Goal: Transaction & Acquisition: Purchase product/service

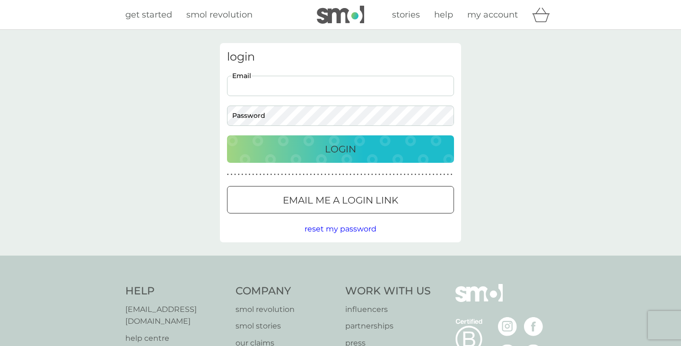
type input "[PERSON_NAME][EMAIL_ADDRESS][DOMAIN_NAME]"
click at [340, 148] on button "Login" at bounding box center [340, 148] width 227 height 27
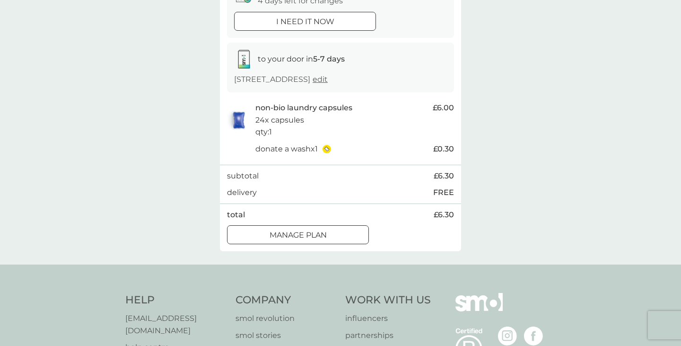
scroll to position [121, 0]
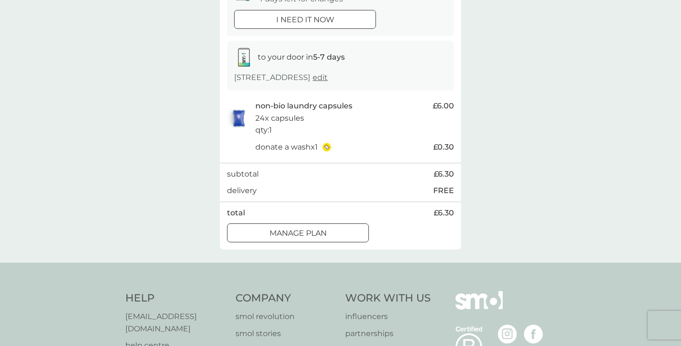
click at [248, 227] on div "Manage plan" at bounding box center [297, 233] width 141 height 12
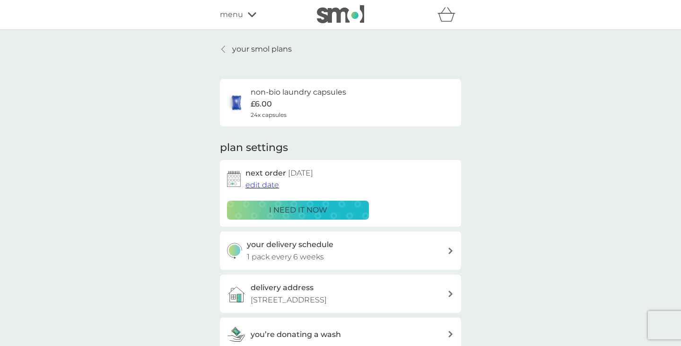
click at [260, 51] on p "your smol plans" at bounding box center [262, 49] width 60 height 12
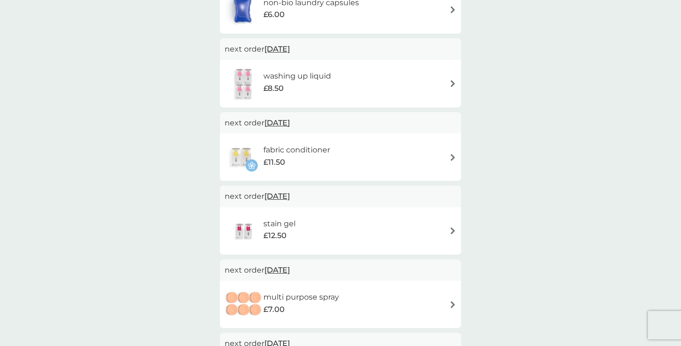
scroll to position [22, 0]
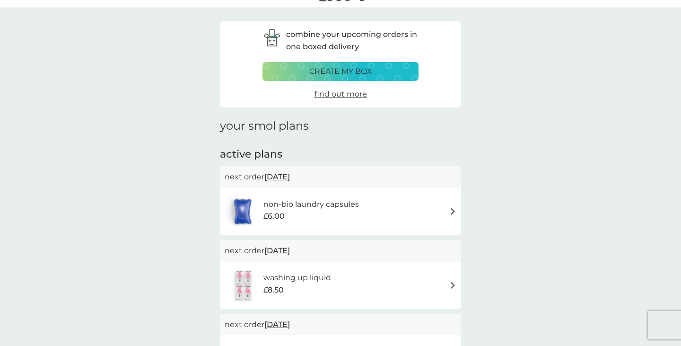
click at [317, 69] on p "create my box" at bounding box center [340, 71] width 63 height 12
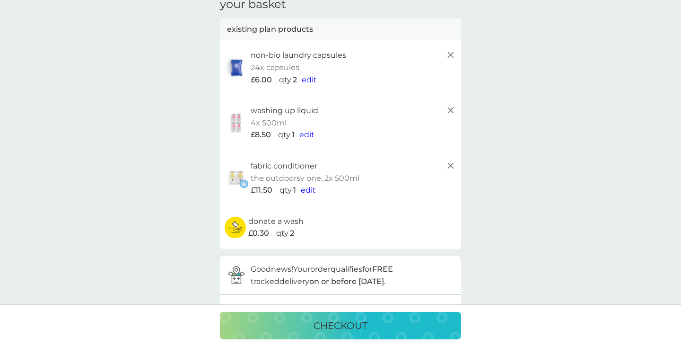
scroll to position [43, 0]
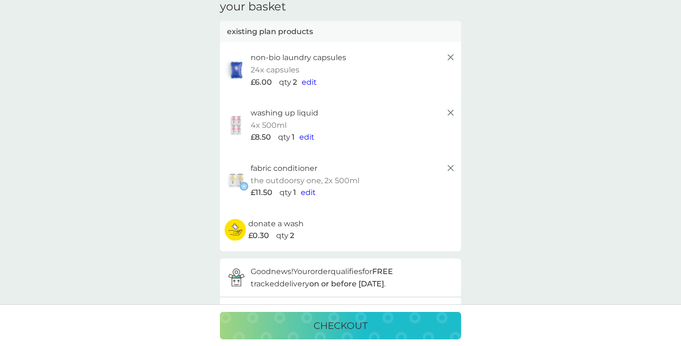
click at [448, 165] on line at bounding box center [451, 168] width 6 height 6
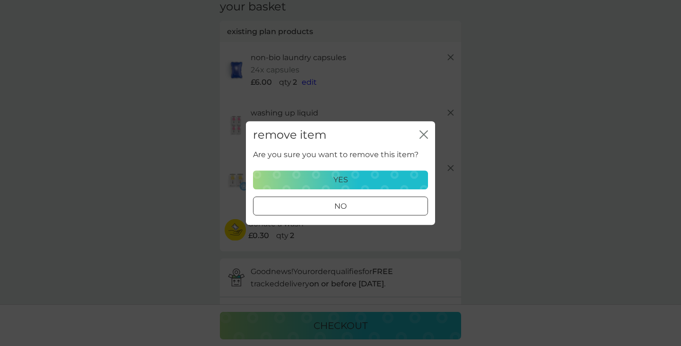
click at [399, 179] on div "yes" at bounding box center [340, 179] width 163 height 12
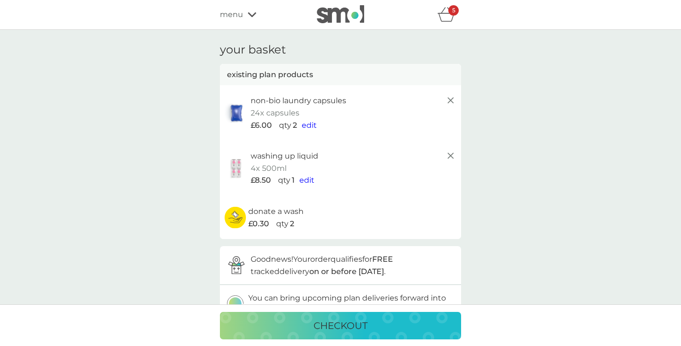
scroll to position [0, 0]
click at [445, 14] on icon "basket" at bounding box center [446, 17] width 16 height 9
click at [307, 125] on span "edit" at bounding box center [309, 125] width 15 height 9
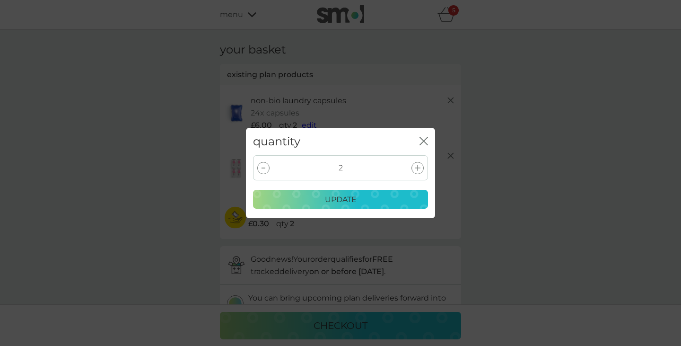
click at [260, 170] on div at bounding box center [263, 168] width 12 height 12
click at [284, 205] on div "update" at bounding box center [340, 199] width 163 height 12
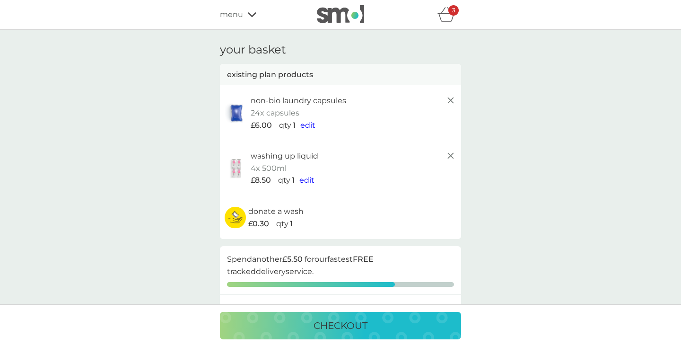
click at [324, 17] on img at bounding box center [340, 14] width 47 height 18
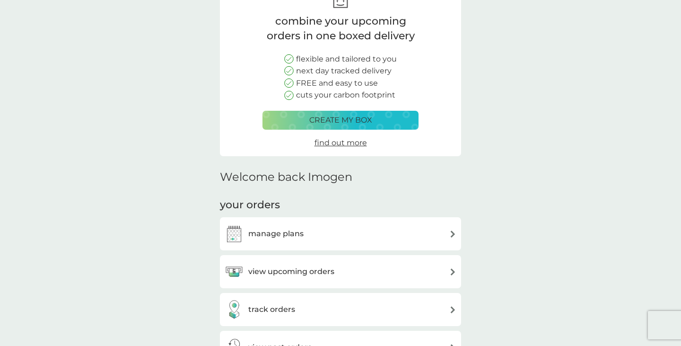
scroll to position [103, 0]
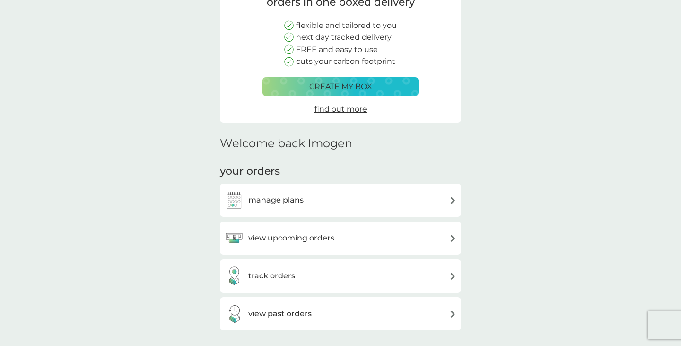
click at [409, 208] on div "manage plans" at bounding box center [340, 199] width 241 height 33
click at [448, 198] on div "manage plans" at bounding box center [341, 199] width 232 height 19
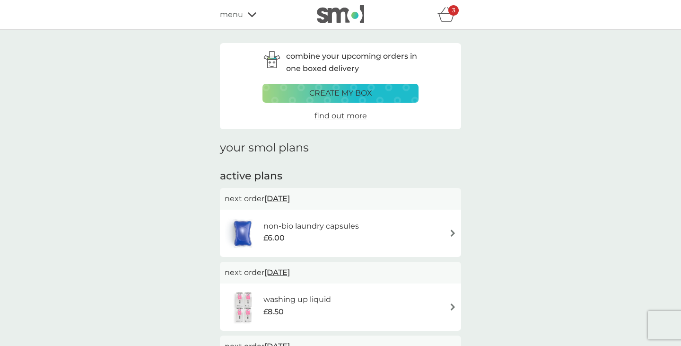
click at [447, 223] on div "non-bio laundry capsules £6.00" at bounding box center [341, 232] width 232 height 33
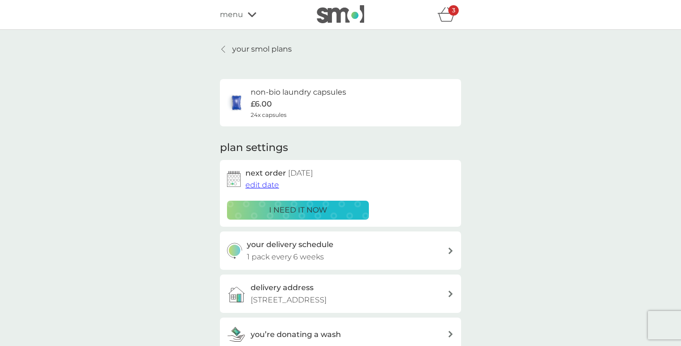
click at [450, 15] on div "3" at bounding box center [453, 10] width 10 height 10
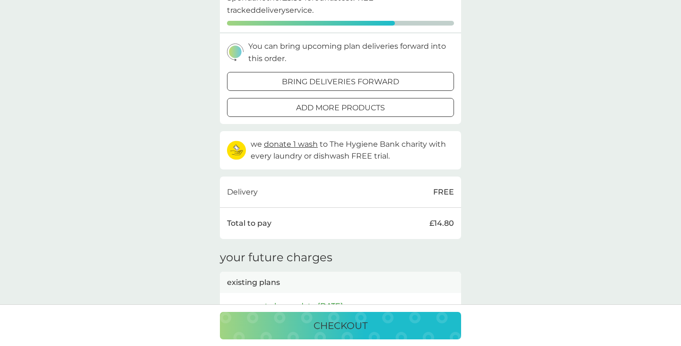
scroll to position [261, 0]
click at [393, 322] on div "checkout" at bounding box center [340, 325] width 222 height 15
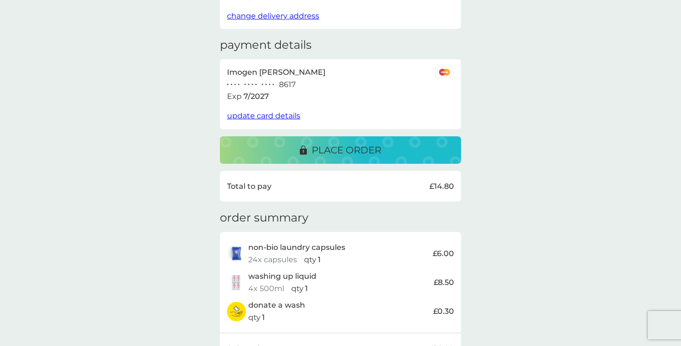
scroll to position [127, 0]
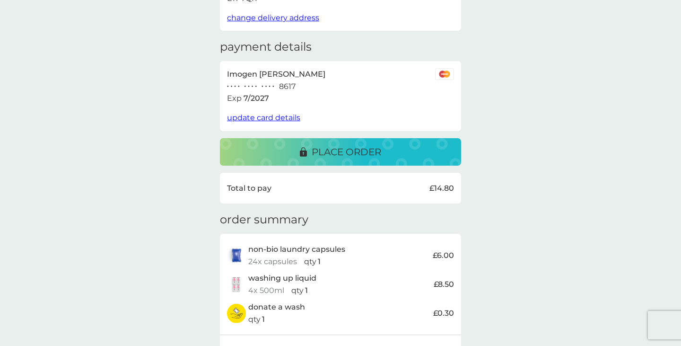
click at [390, 149] on div "place order" at bounding box center [340, 151] width 222 height 15
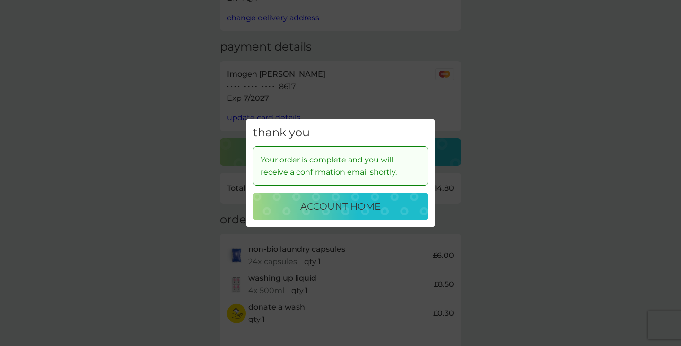
click at [379, 202] on p "account home" at bounding box center [340, 206] width 80 height 15
